Goal: Task Accomplishment & Management: Manage account settings

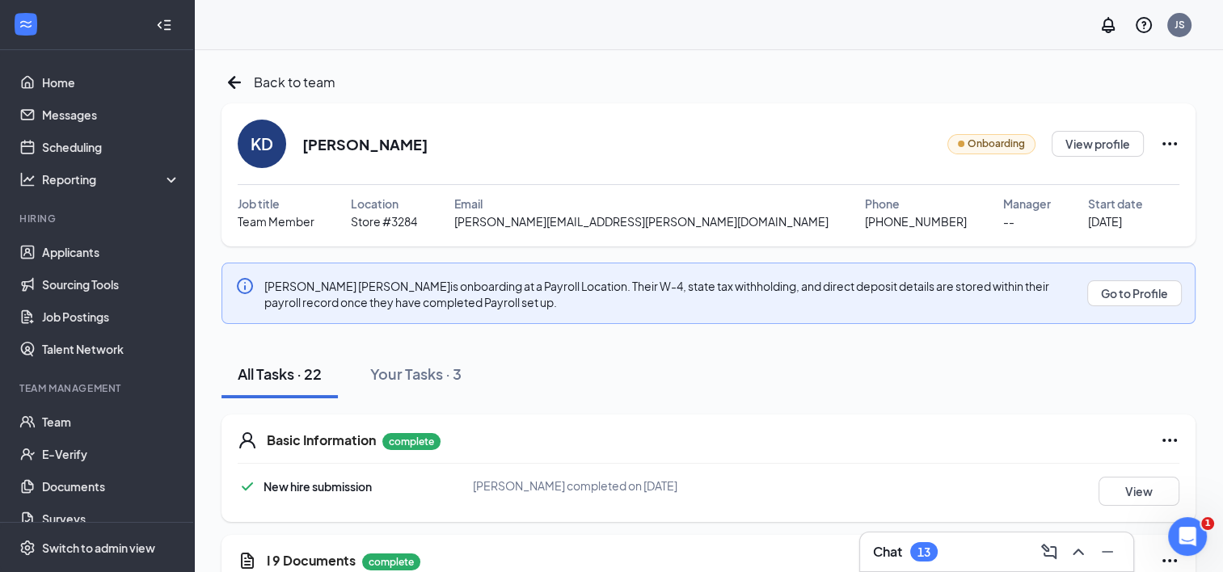
click at [1167, 147] on icon "Ellipses" at bounding box center [1169, 143] width 19 height 19
click at [1095, 139] on button "View profile" at bounding box center [1098, 144] width 92 height 26
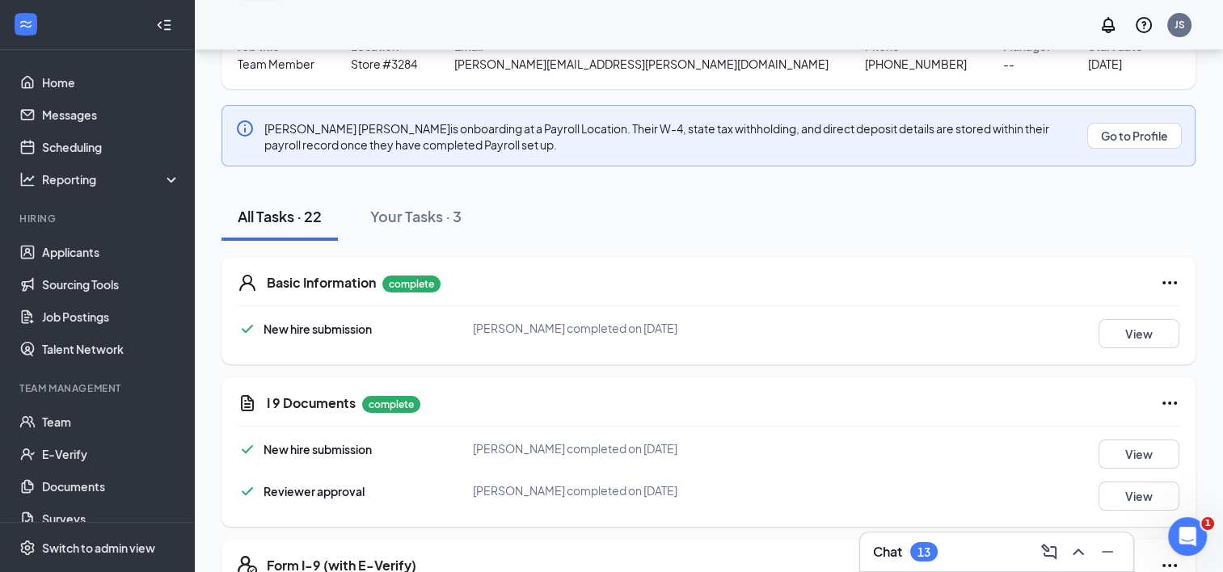
scroll to position [162, 0]
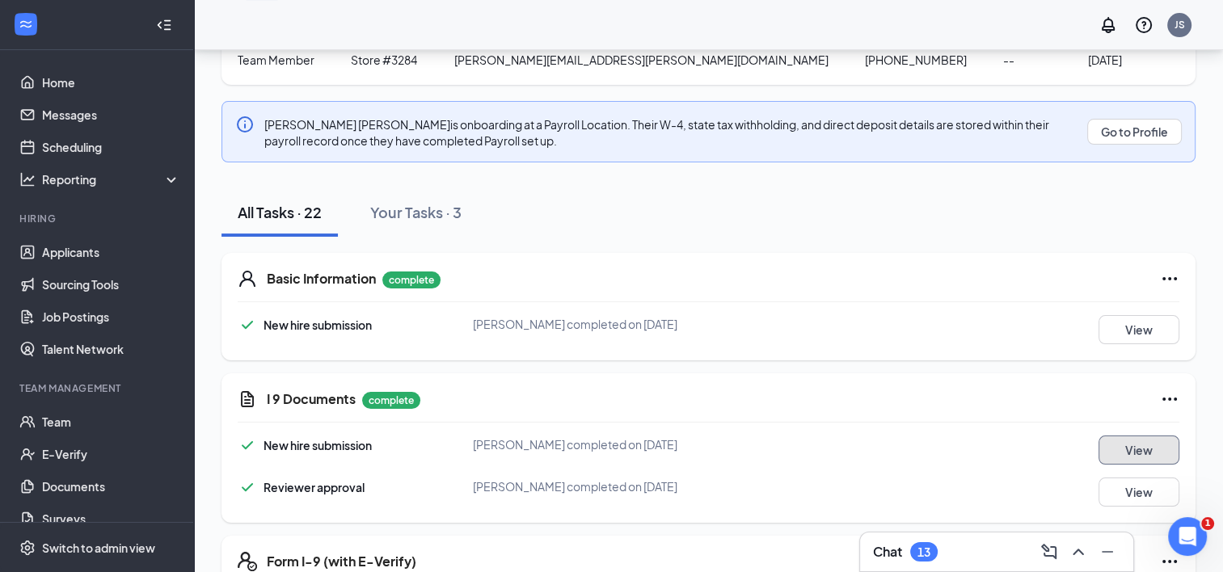
click at [1150, 436] on button "View" at bounding box center [1139, 450] width 81 height 29
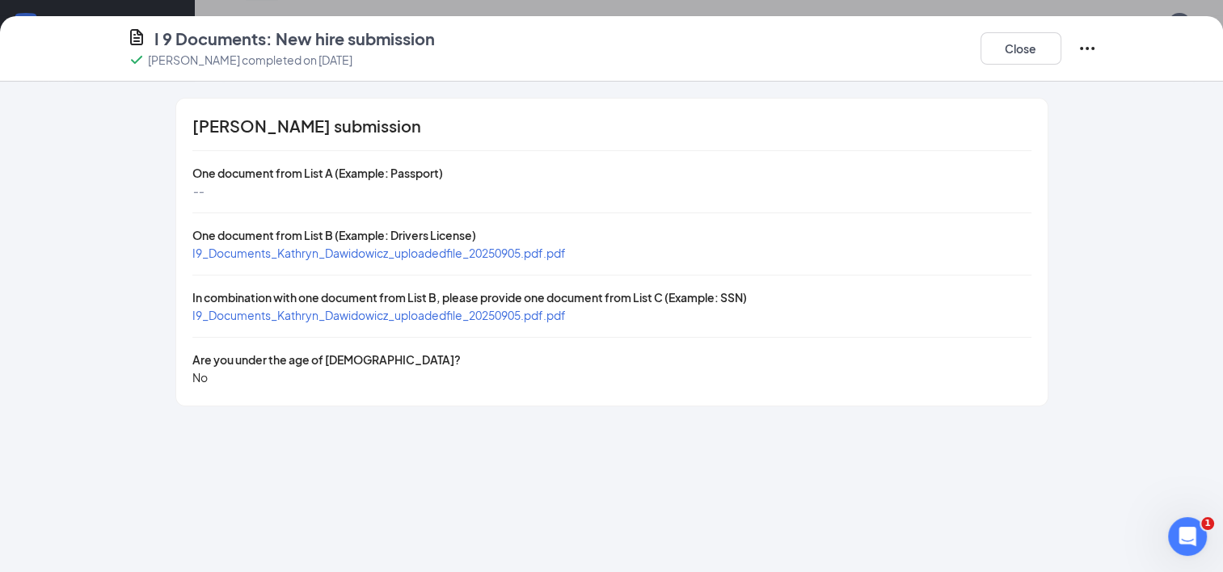
click at [443, 252] on span "I9_Documents_Kathryn_Dawidowicz_uploadedfile_20250905.pdf.pdf" at bounding box center [378, 253] width 373 height 15
click at [394, 311] on span "I9_Documents_Kathryn_Dawidowicz_uploadedfile_20250905.pdf.pdf" at bounding box center [378, 315] width 373 height 15
click at [1002, 53] on button "Close" at bounding box center [1020, 48] width 81 height 32
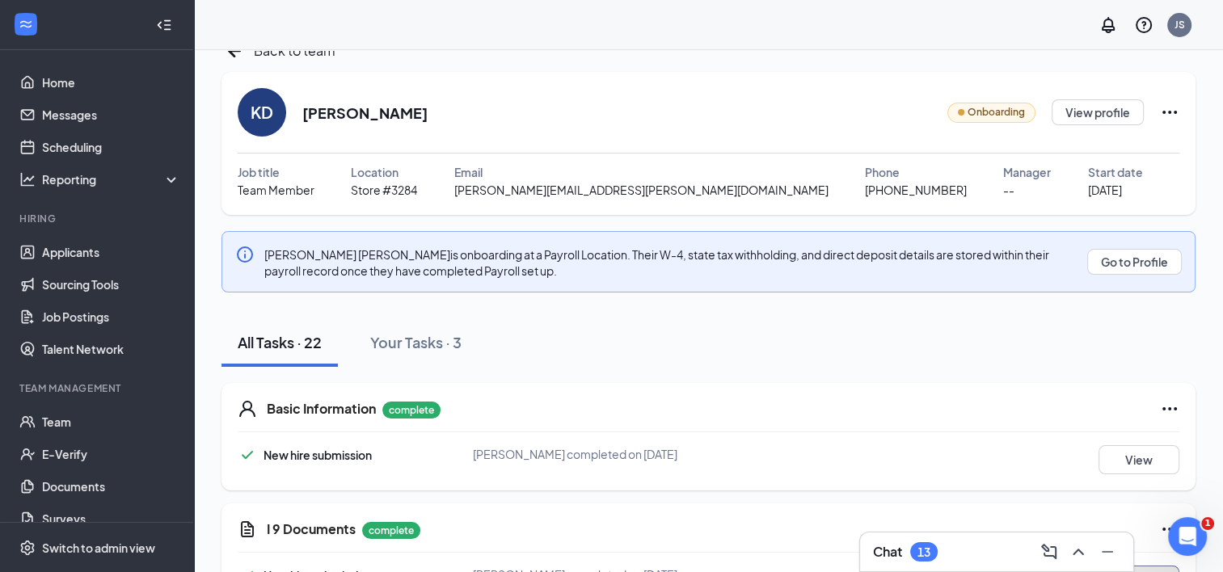
scroll to position [0, 0]
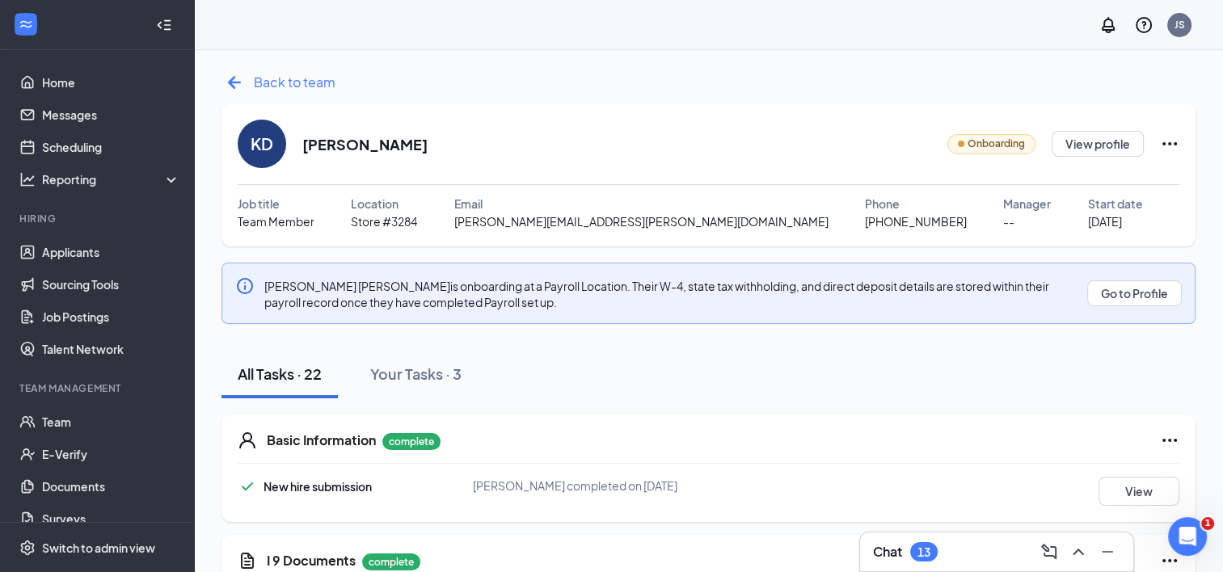
click at [262, 79] on span "Back to team" at bounding box center [295, 82] width 82 height 20
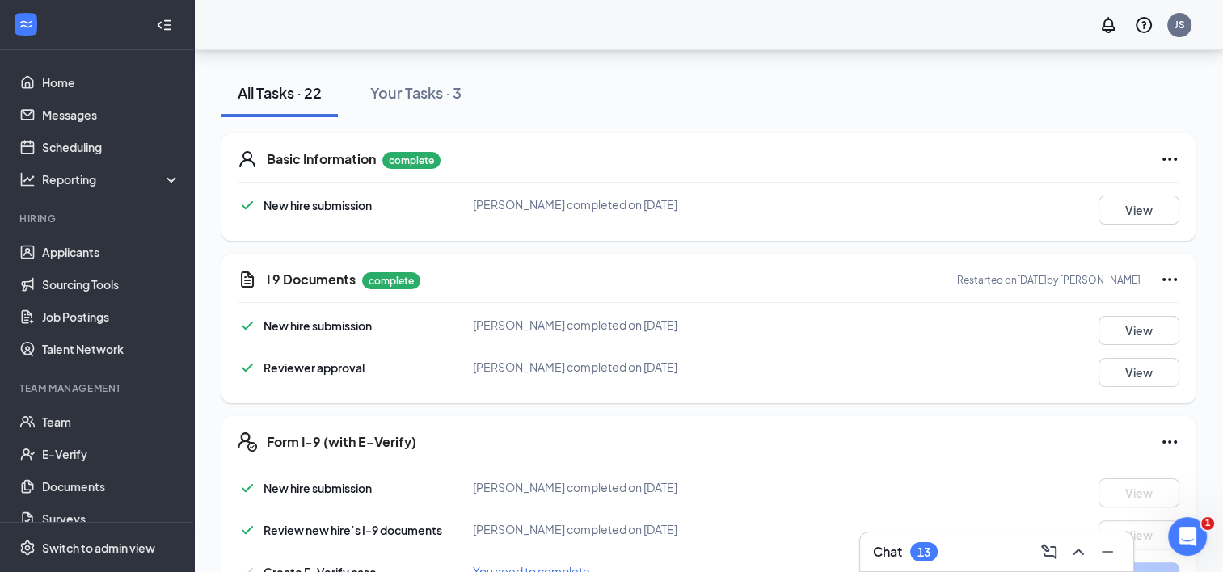
scroll to position [281, 0]
click at [1162, 333] on button "View" at bounding box center [1139, 330] width 81 height 29
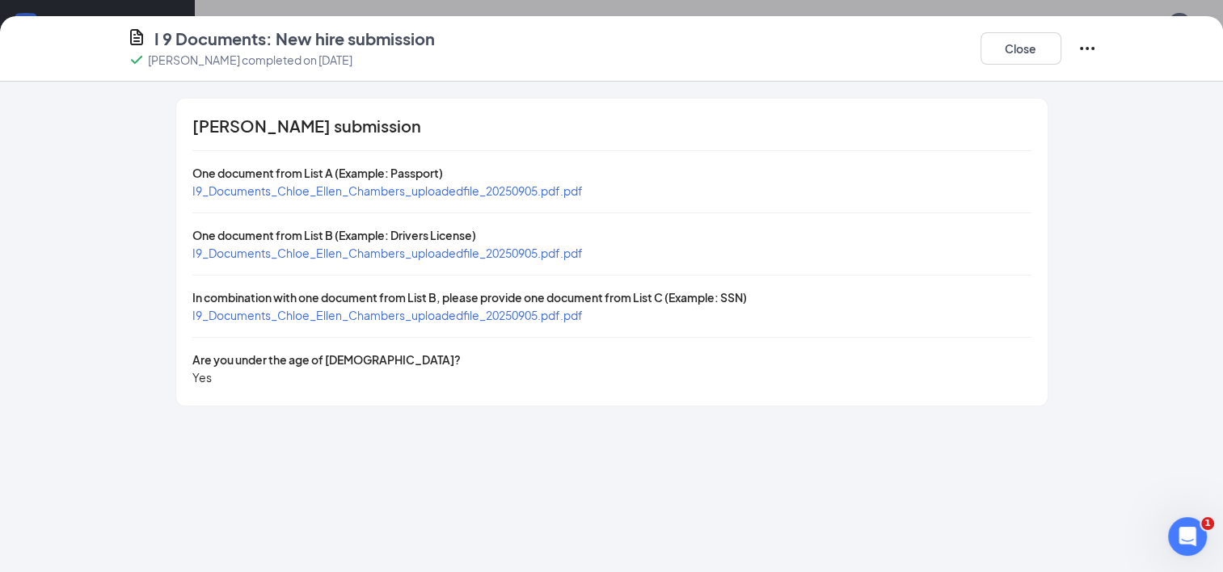
click at [436, 191] on span "I9_Documents_Chloe_Ellen_Chambers_uploadedfile_20250905.pdf.pdf" at bounding box center [387, 190] width 390 height 15
click at [304, 246] on span "I9_Documents_Chloe_Ellen_Chambers_uploadedfile_20250905.pdf.pdf" at bounding box center [387, 253] width 390 height 15
click at [264, 315] on span "I9_Documents_Chloe_Ellen_Chambers_uploadedfile_20250905.pdf.pdf" at bounding box center [387, 315] width 390 height 15
click at [1002, 61] on button "Close" at bounding box center [1020, 48] width 81 height 32
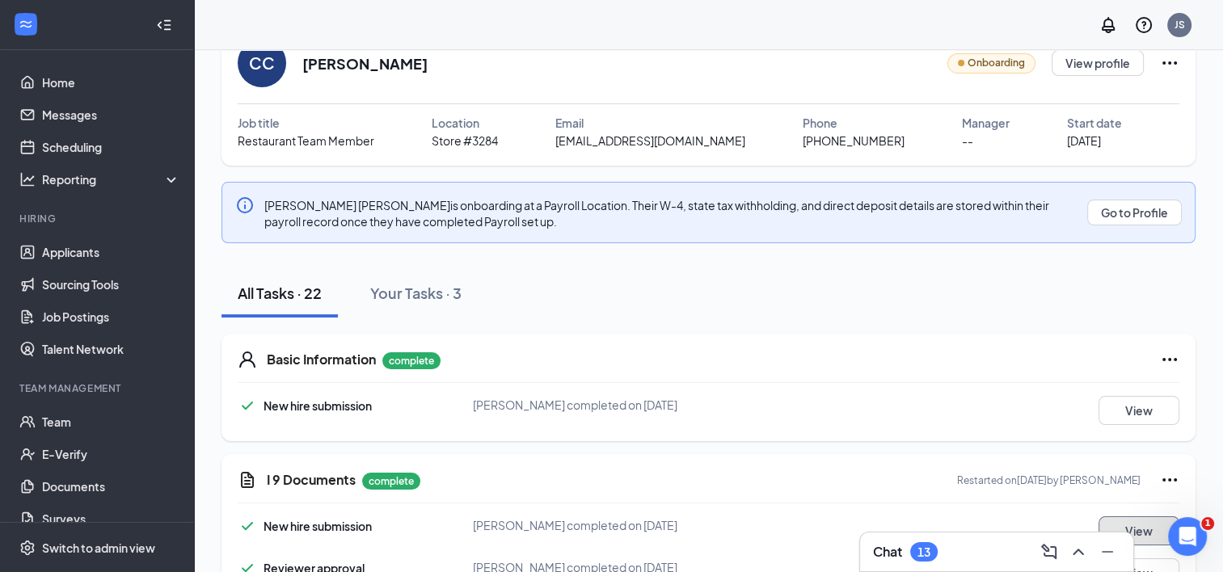
scroll to position [0, 0]
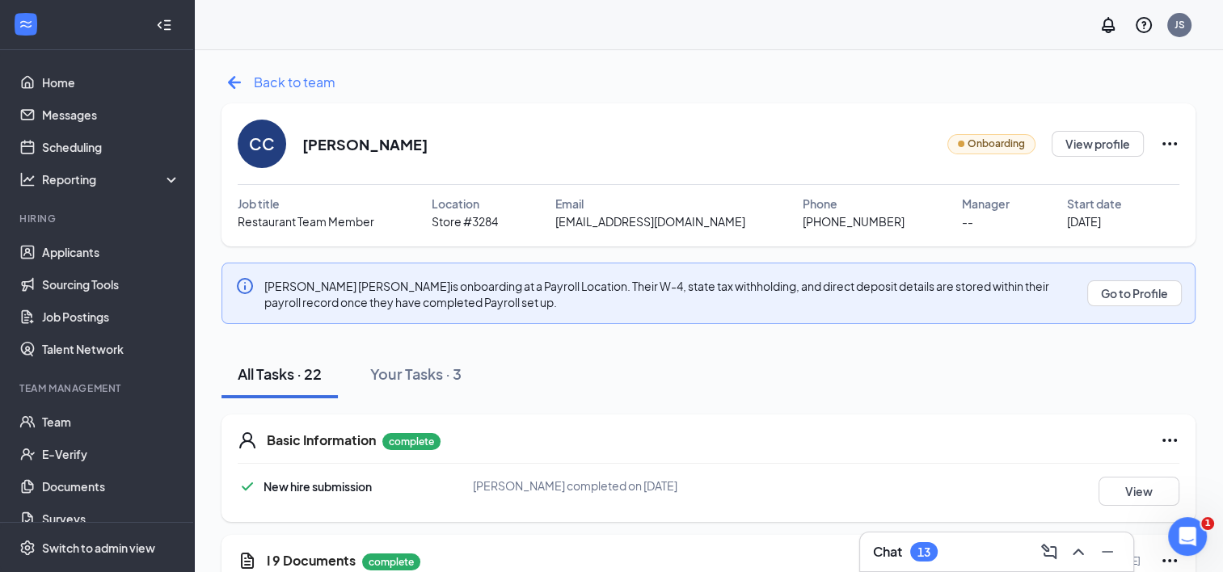
click at [259, 87] on span "Back to team" at bounding box center [295, 82] width 82 height 20
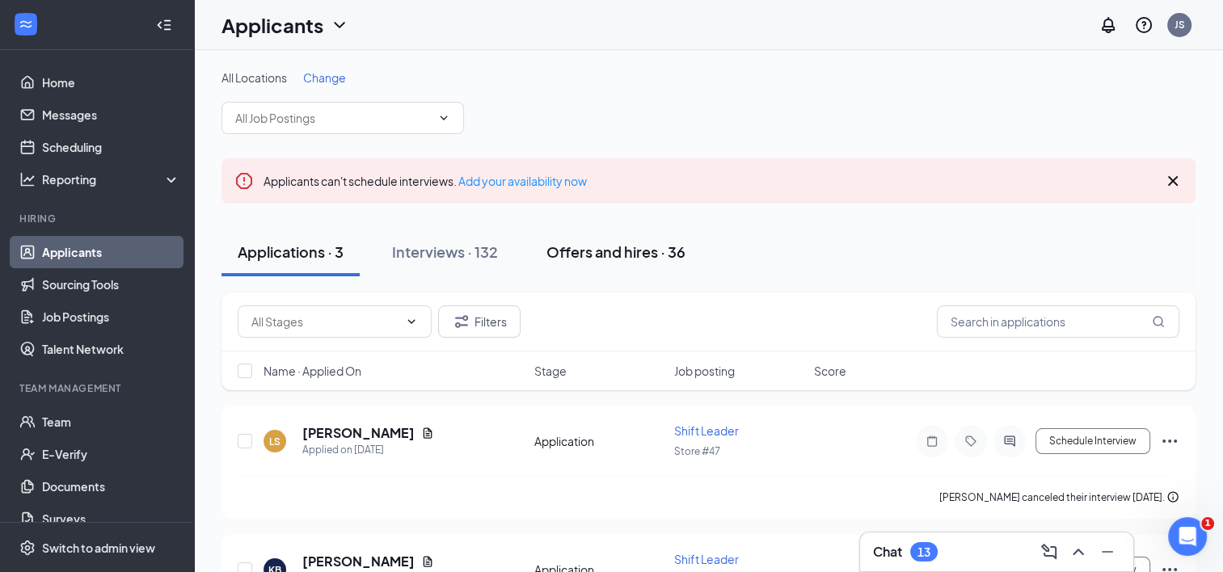
click at [608, 242] on div "Offers and hires · 36" at bounding box center [615, 252] width 139 height 20
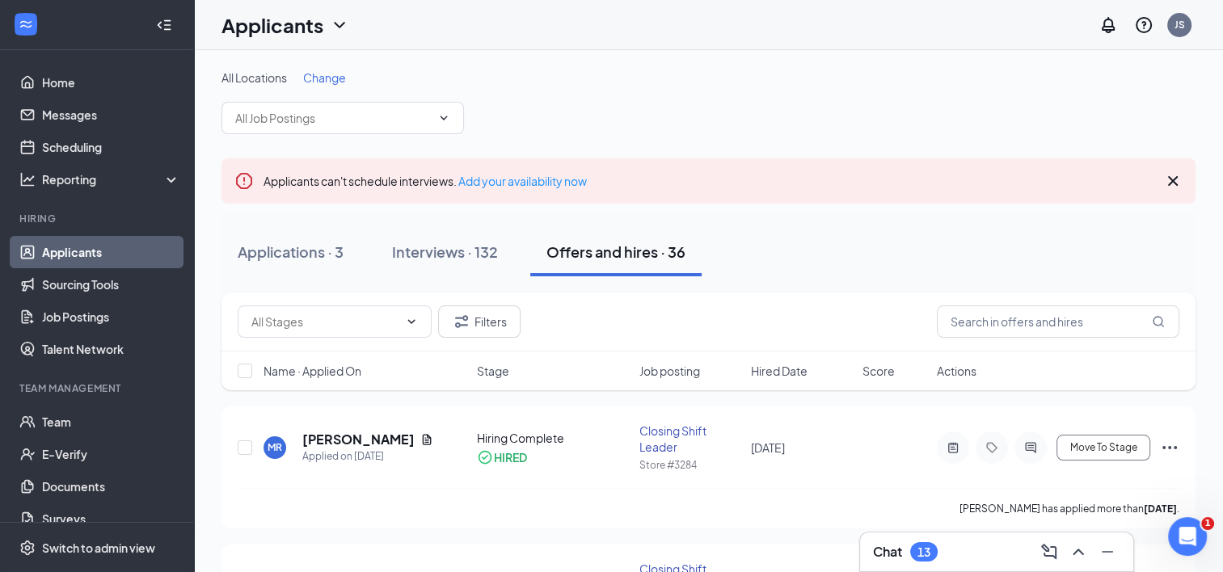
click at [323, 76] on span "Change" at bounding box center [324, 77] width 43 height 15
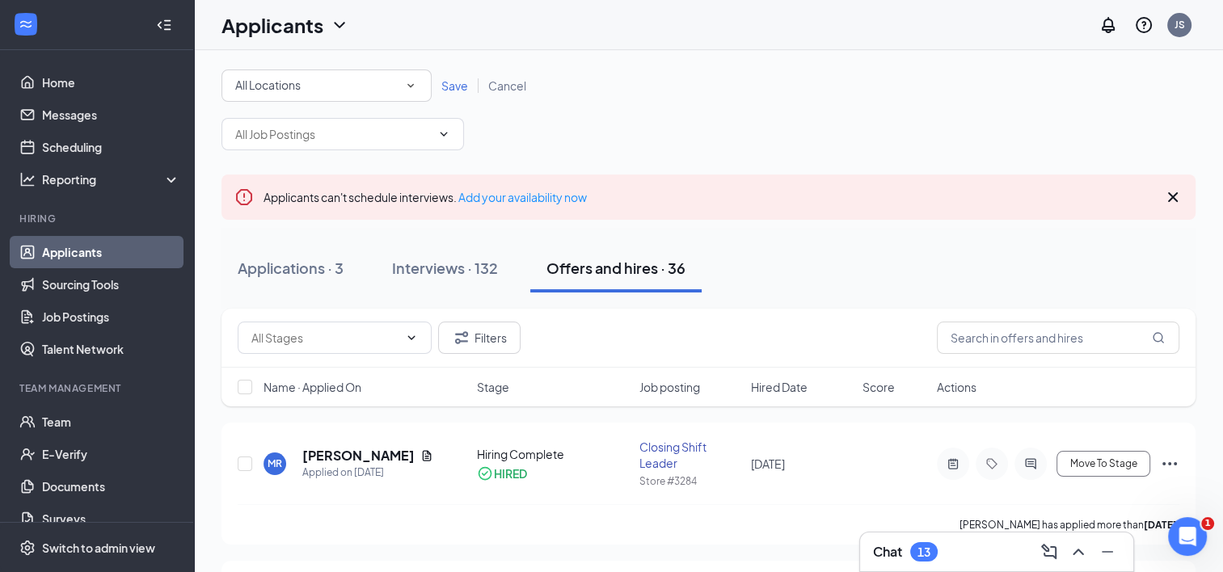
click at [326, 79] on div "All Locations" at bounding box center [326, 85] width 183 height 19
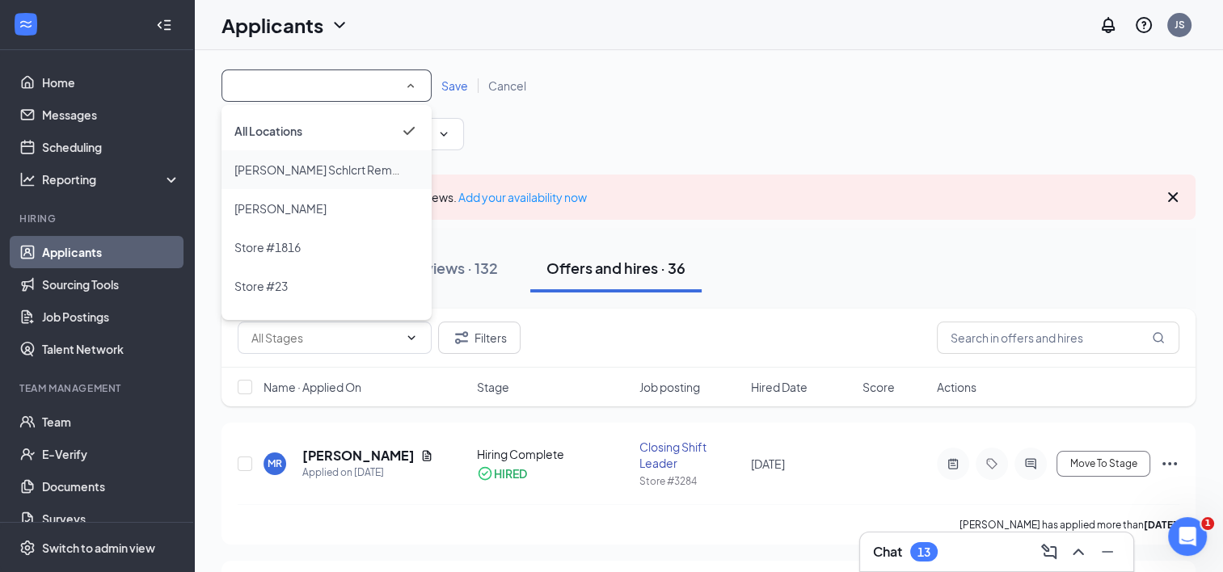
scroll to position [146, 0]
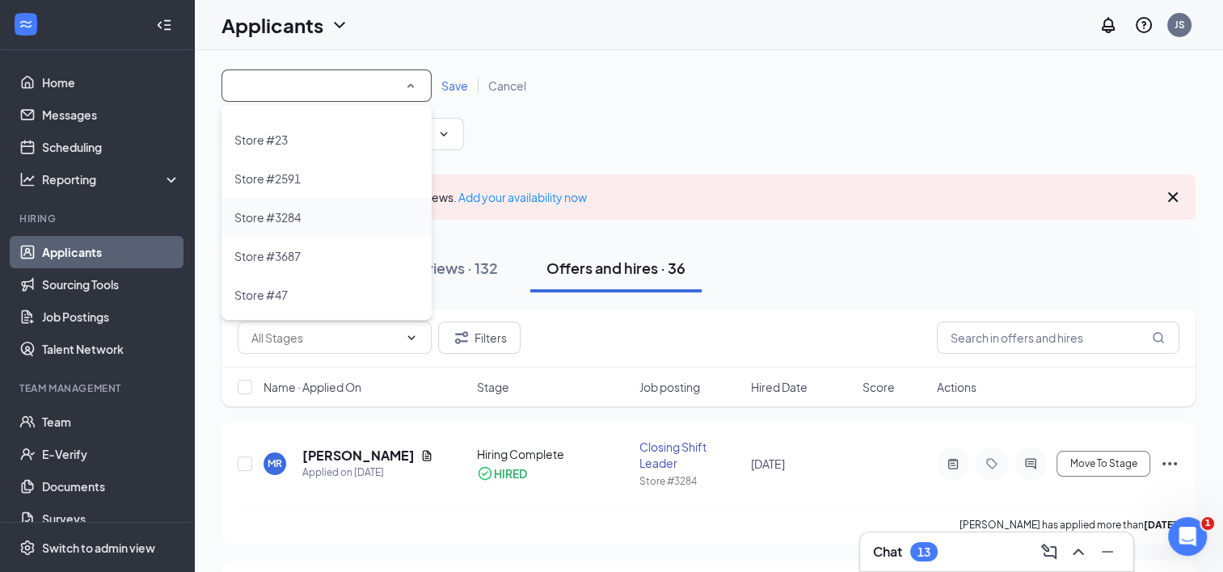
click at [285, 218] on span "Store #3284" at bounding box center [267, 217] width 66 height 15
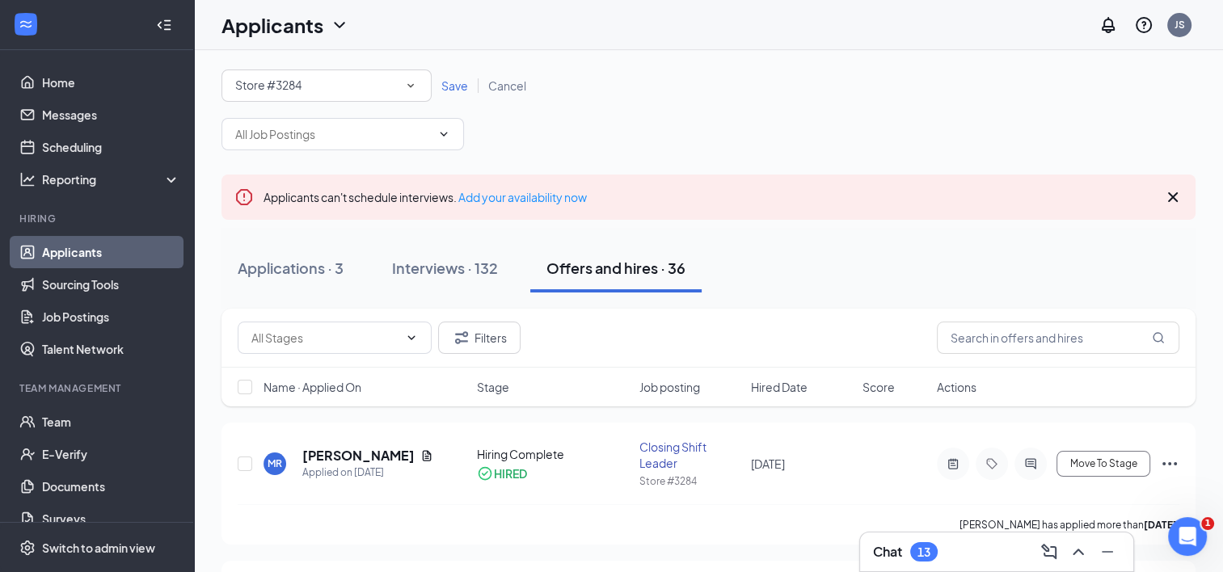
click at [457, 80] on span "Save" at bounding box center [454, 85] width 27 height 15
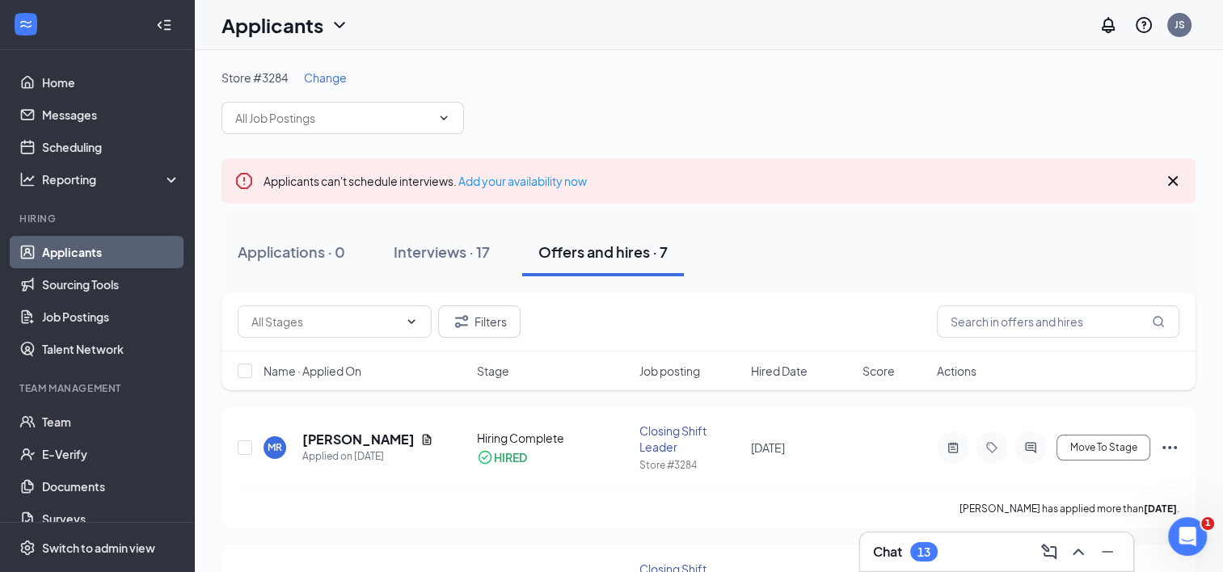
click at [695, 132] on div "Store #3284 Change" at bounding box center [708, 102] width 974 height 65
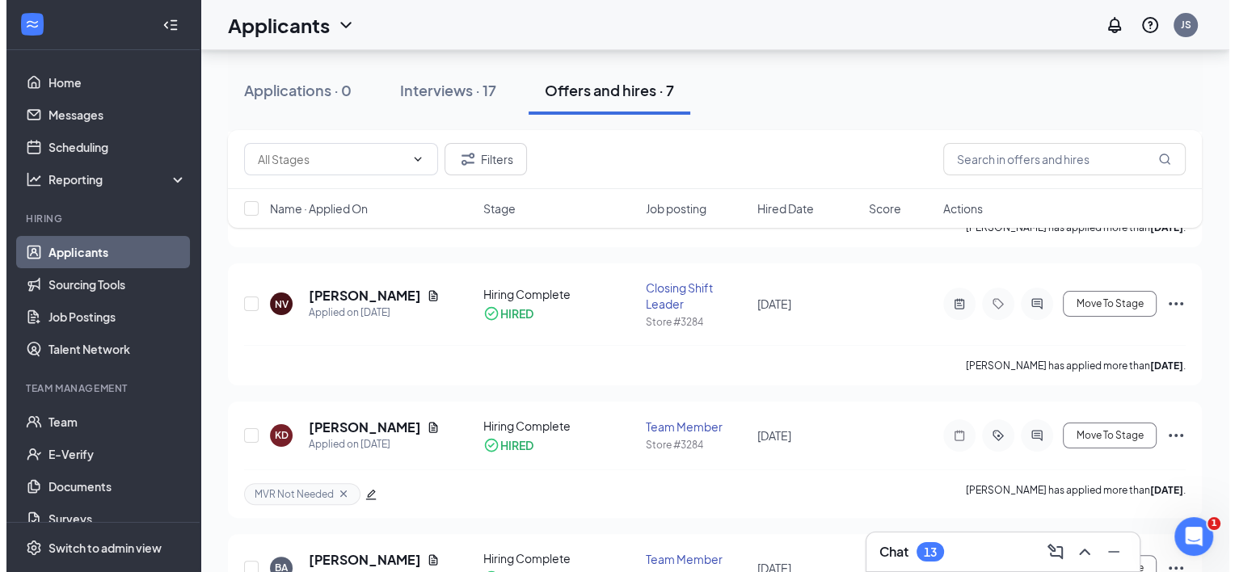
scroll to position [283, 0]
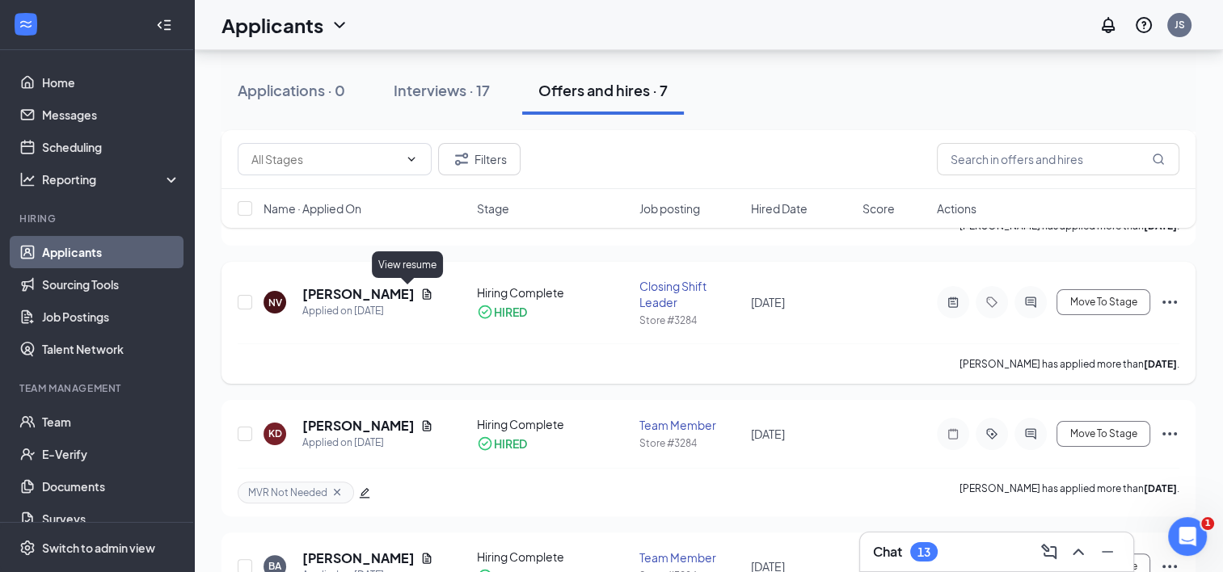
click at [423, 297] on icon "Document" at bounding box center [427, 294] width 9 height 11
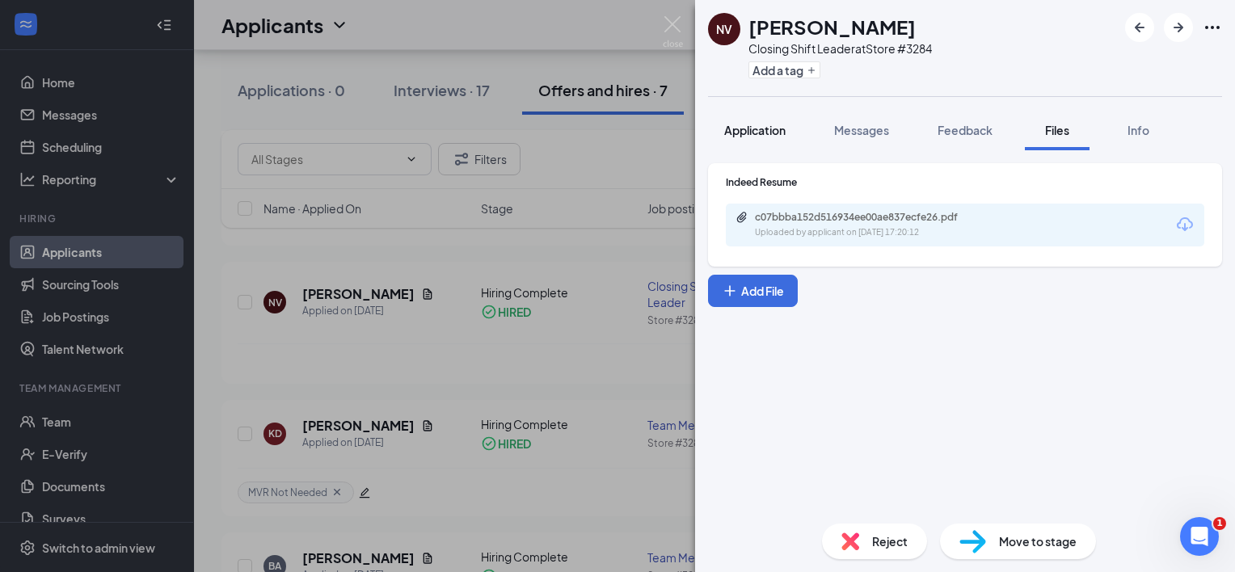
click at [767, 137] on div "Application" at bounding box center [754, 130] width 61 height 16
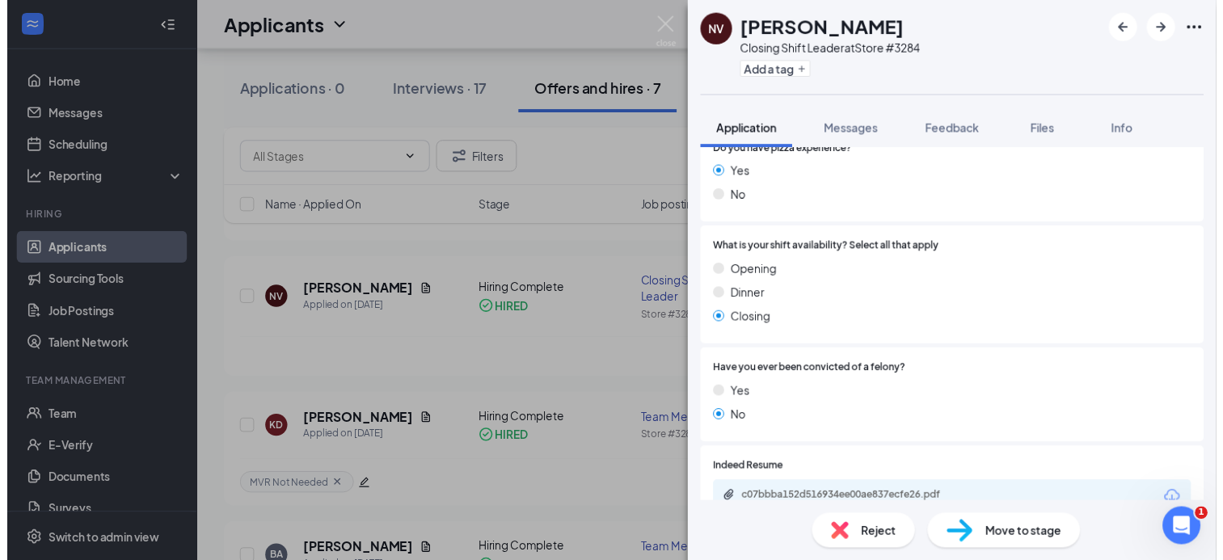
scroll to position [682, 0]
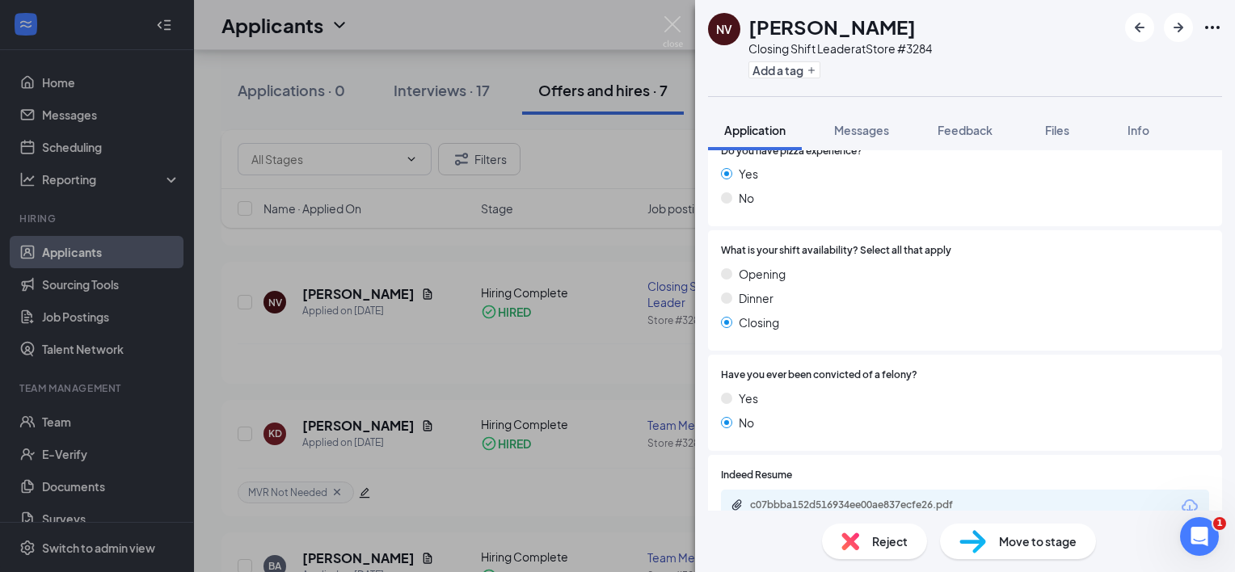
click at [593, 242] on div "NV [PERSON_NAME] Closing Shift Leader at Store #3284 Add a tag Application Mess…" at bounding box center [617, 286] width 1235 height 572
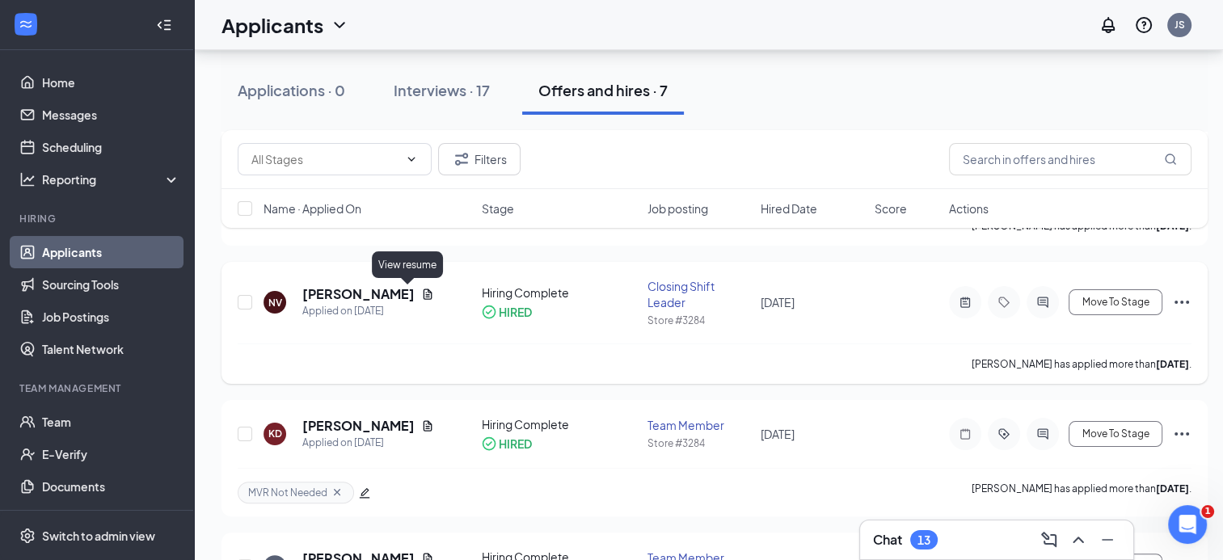
click at [407, 301] on div "[PERSON_NAME]" at bounding box center [368, 294] width 132 height 18
click at [424, 296] on icon "Document" at bounding box center [428, 294] width 9 height 11
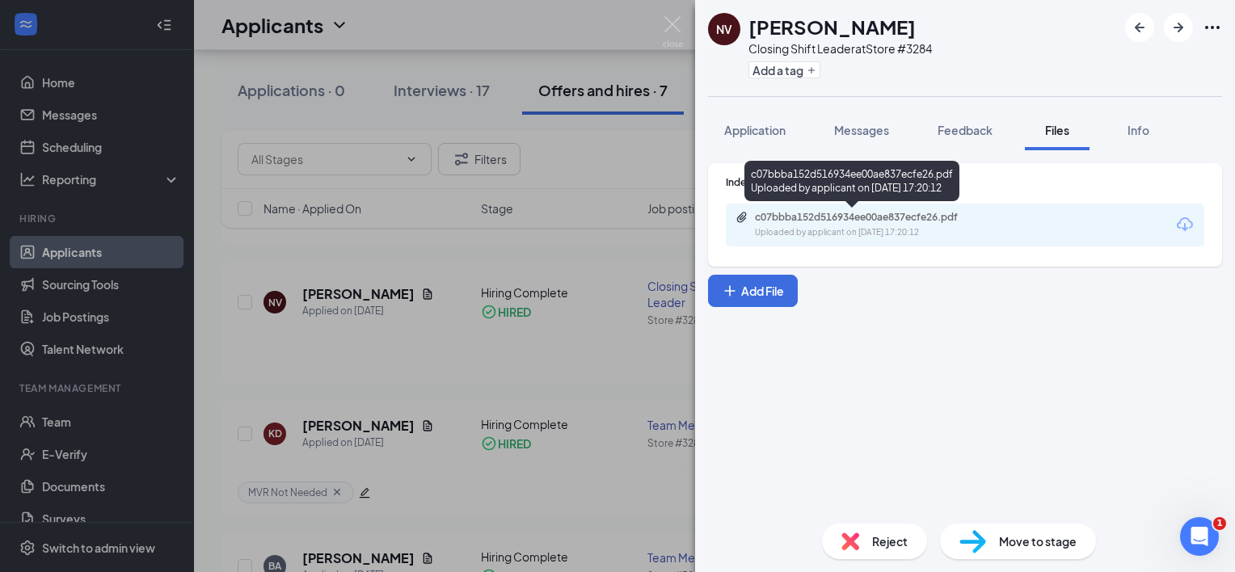
click at [845, 225] on div "c07bbba152d516934ee00ae837ecfe26.pdf Uploaded by applicant on [DATE] 17:20:12" at bounding box center [867, 225] width 262 height 28
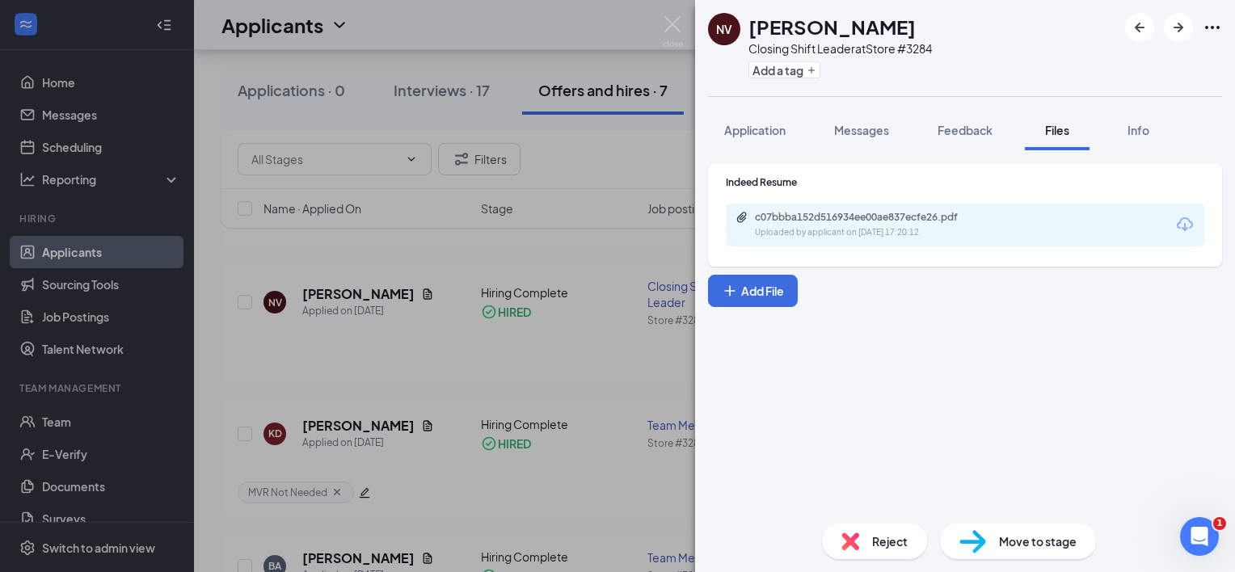
click at [460, 355] on div "NV [PERSON_NAME] Closing Shift Leader at Store #3284 Add a tag Application Mess…" at bounding box center [617, 286] width 1235 height 572
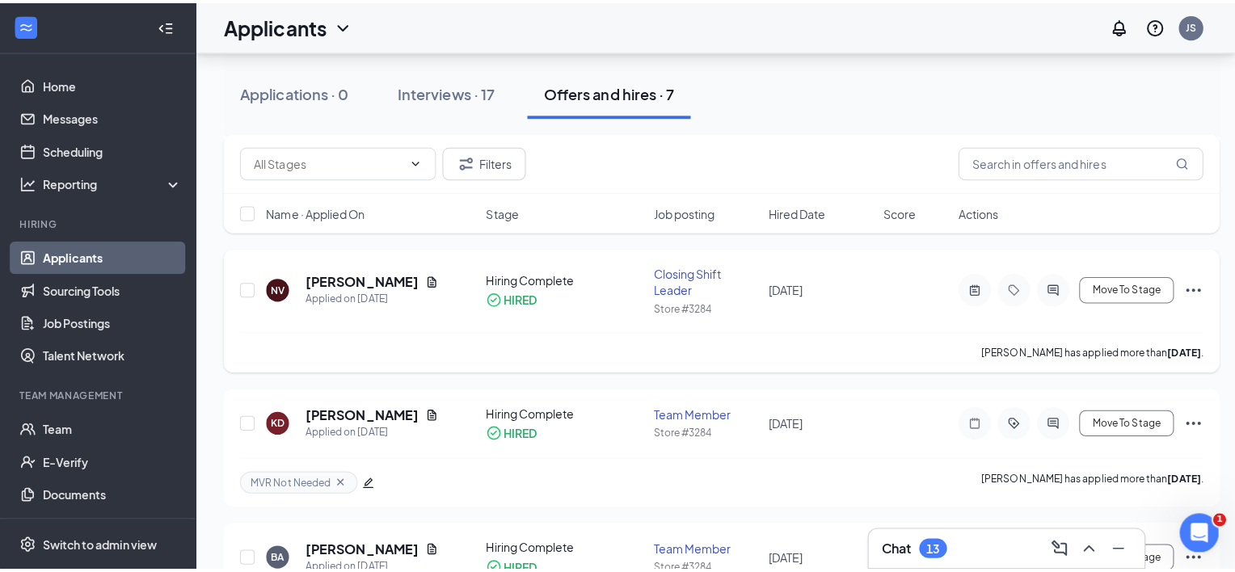
scroll to position [303, 0]
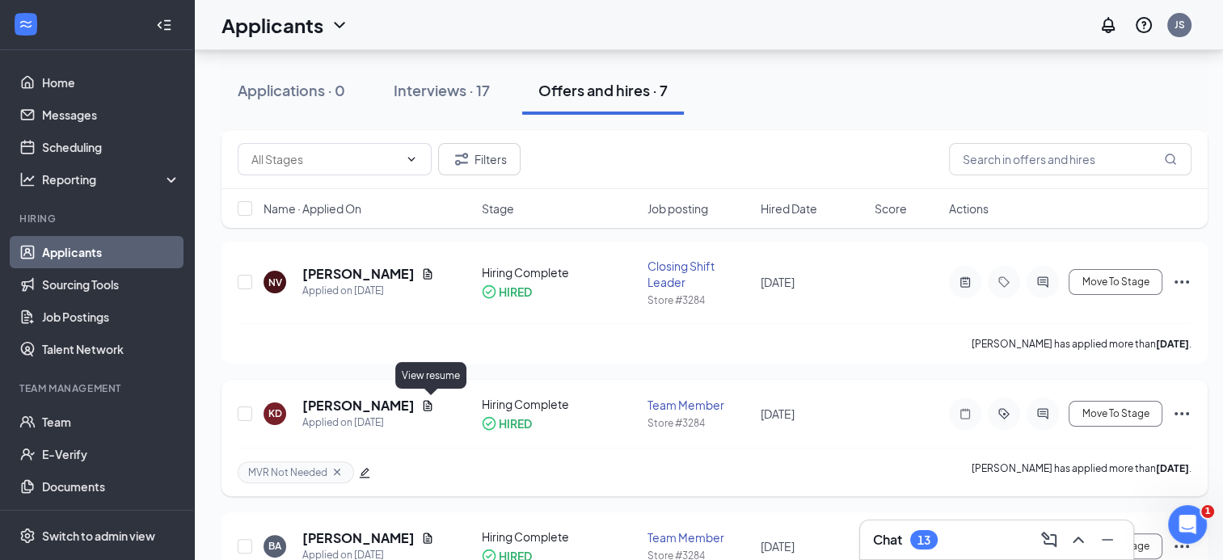
click at [428, 401] on icon "Document" at bounding box center [427, 405] width 13 height 13
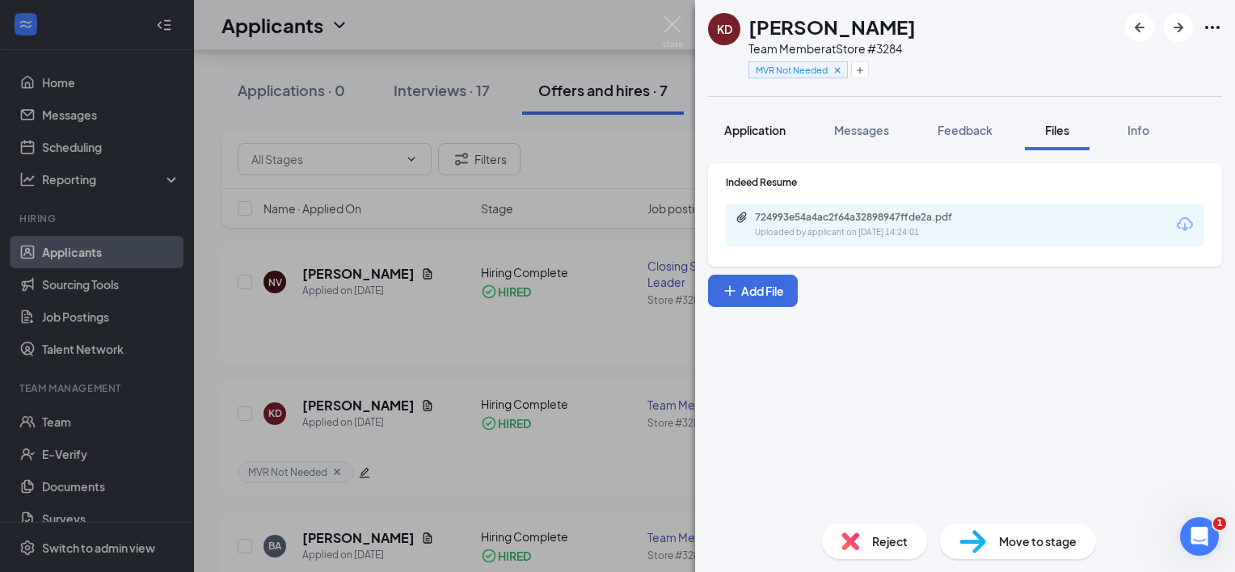
click at [747, 145] on button "Application" at bounding box center [755, 130] width 94 height 40
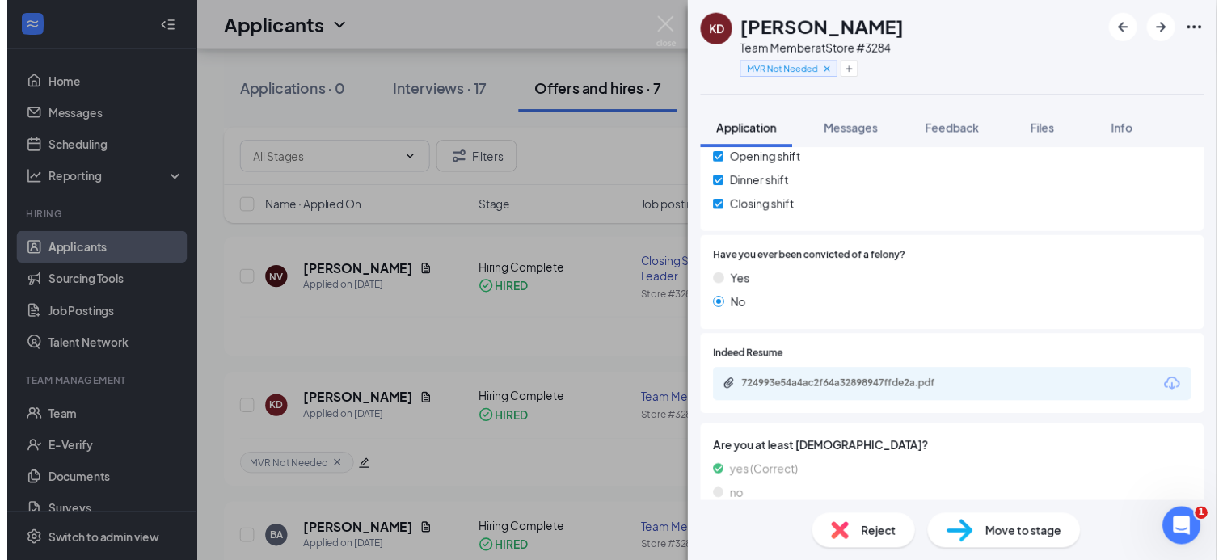
scroll to position [390, 0]
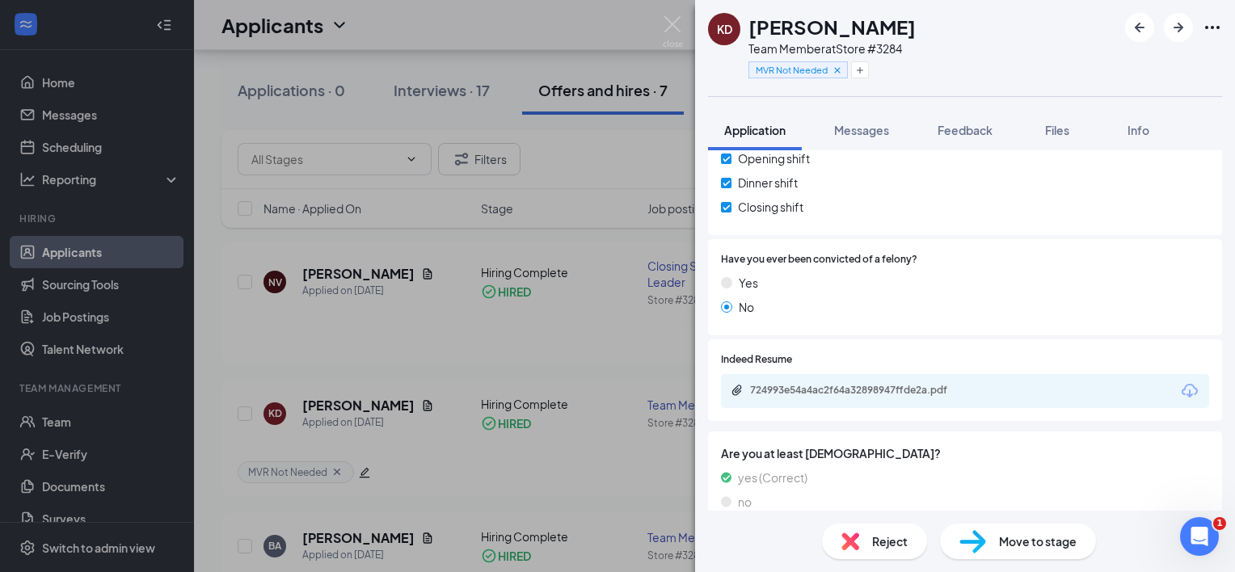
click at [615, 262] on div "KD [PERSON_NAME] Team Member at Store #3284 MVR Not Needed Application Messages…" at bounding box center [617, 286] width 1235 height 572
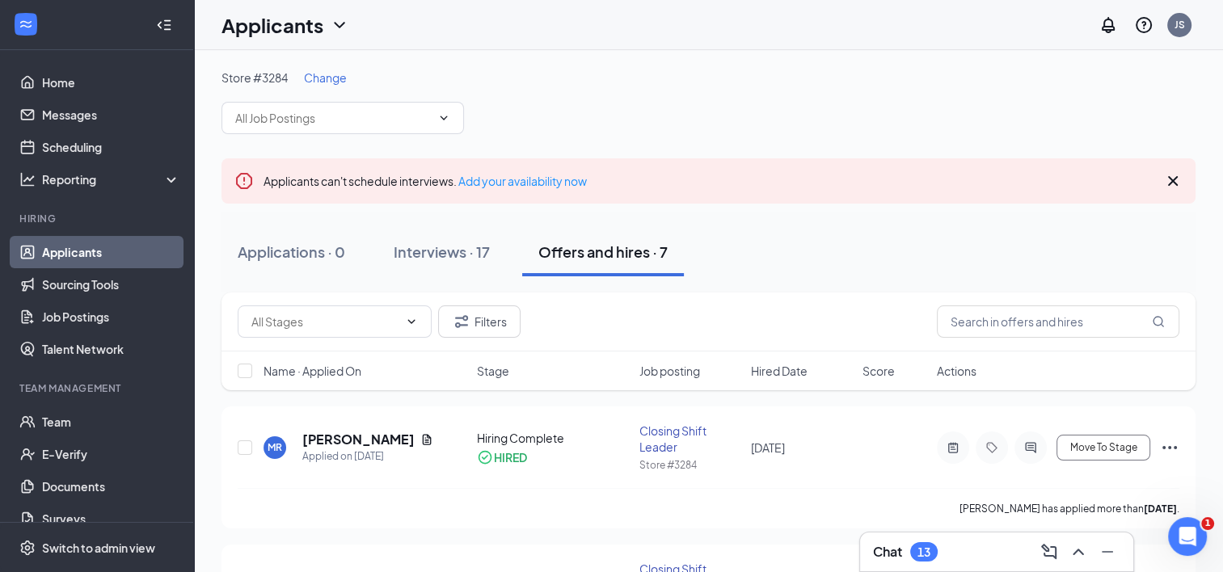
click at [978, 338] on div "Filters" at bounding box center [708, 322] width 974 height 59
click at [967, 323] on input "text" at bounding box center [1058, 322] width 242 height 32
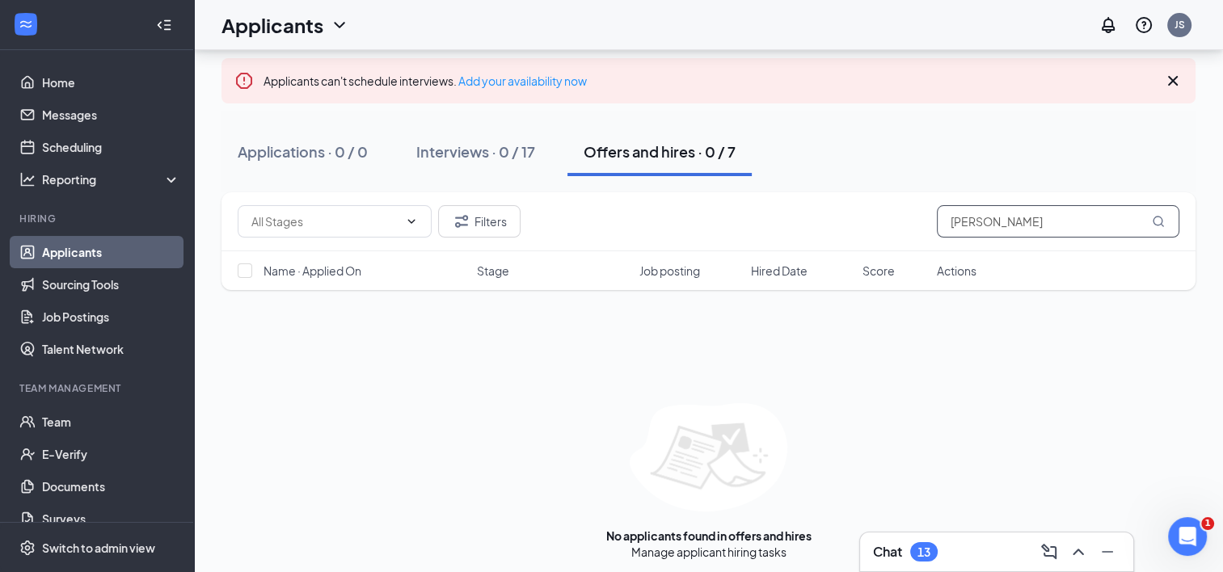
scroll to position [107, 0]
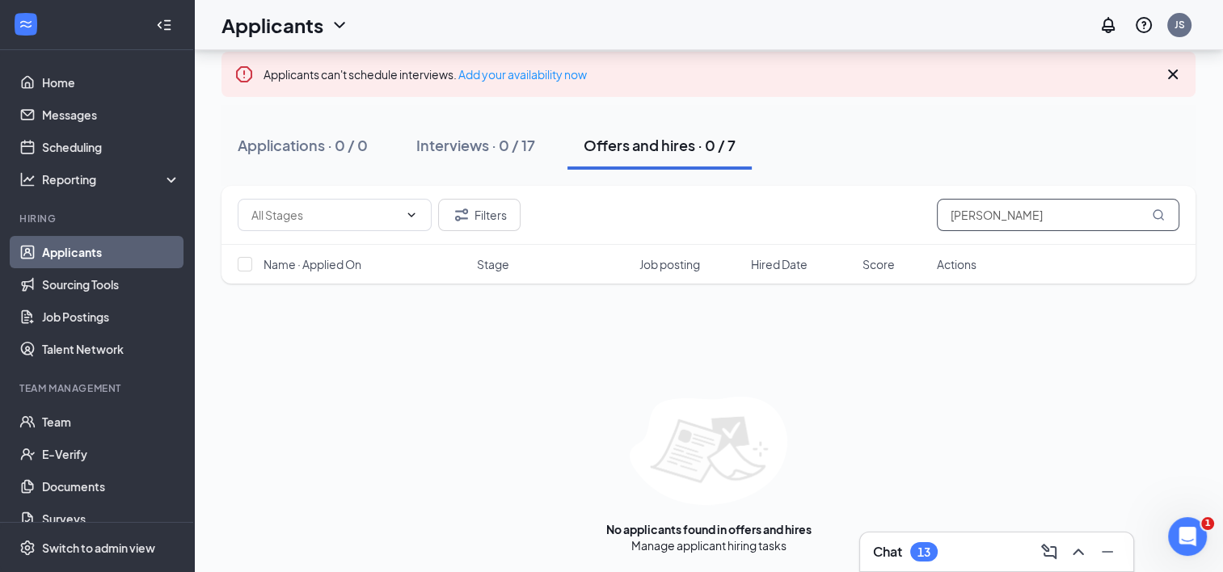
click at [1043, 212] on input "[PERSON_NAME]" at bounding box center [1058, 215] width 242 height 32
type input "s"
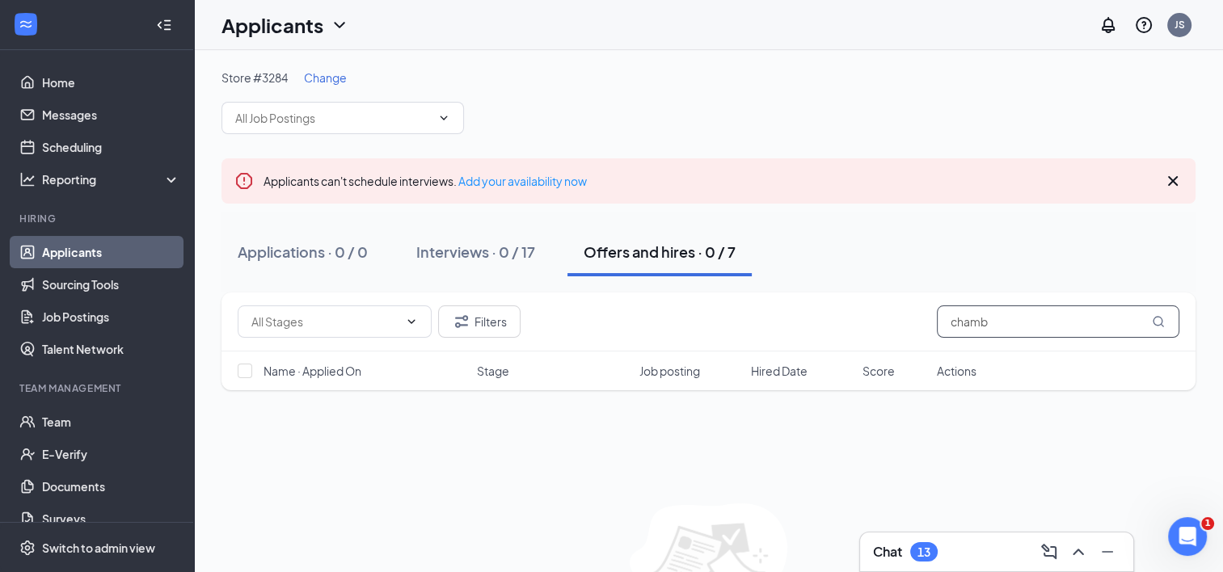
type input "chamb"
click at [1173, 183] on icon "Cross" at bounding box center [1172, 180] width 19 height 19
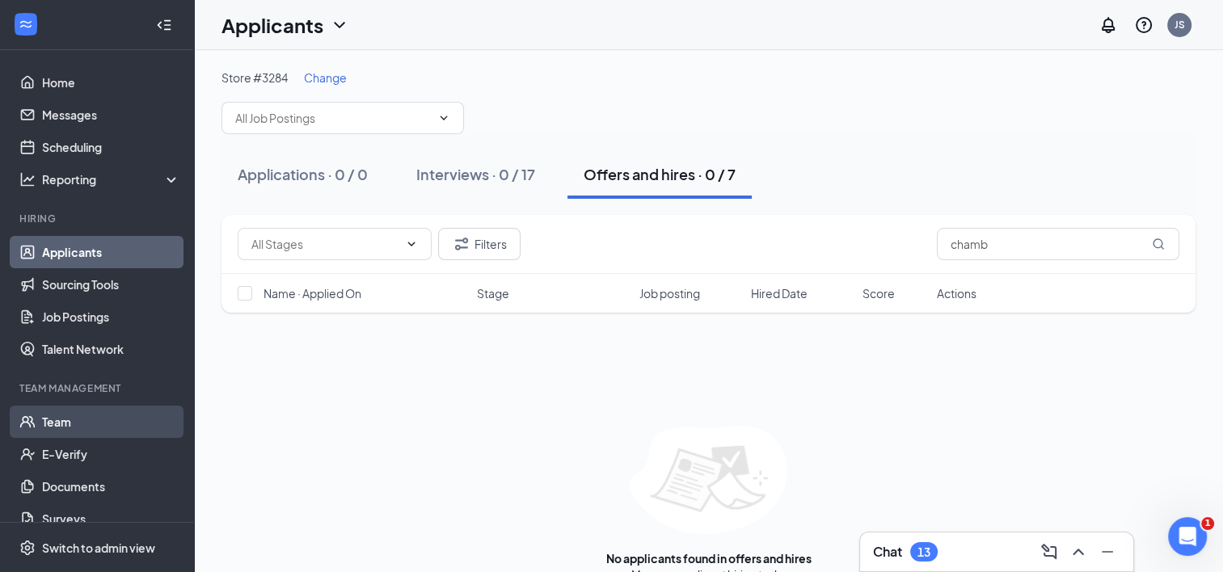
click at [75, 424] on link "Team" at bounding box center [111, 422] width 138 height 32
